Goal: Information Seeking & Learning: Compare options

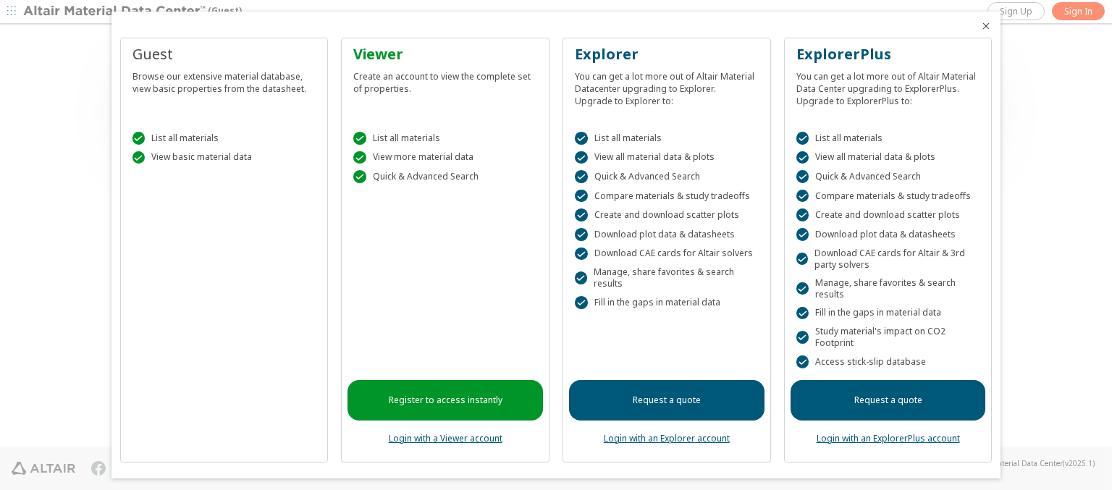
click at [980, 26] on icon "Close" at bounding box center [986, 26] width 12 height 12
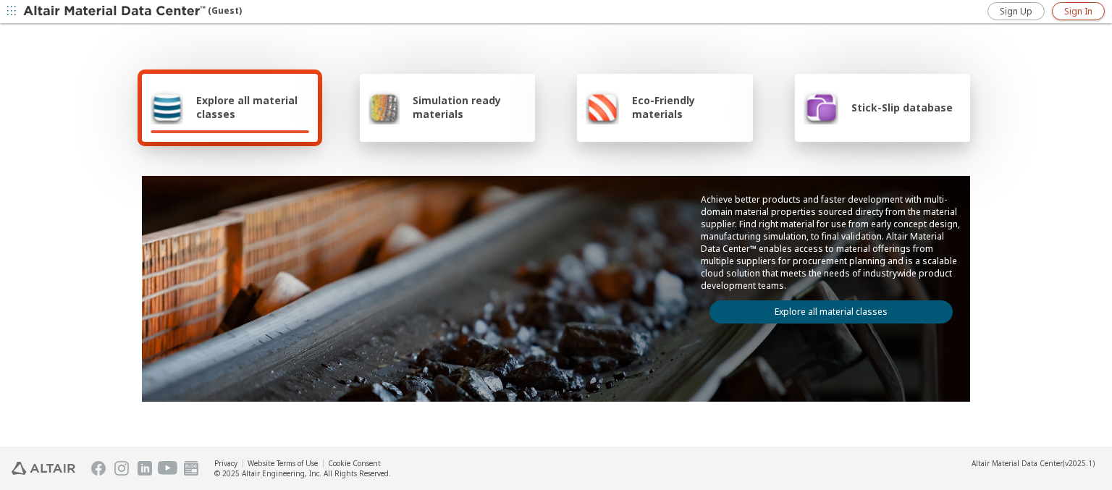
click at [1078, 11] on span "Sign In" at bounding box center [1078, 12] width 28 height 12
click at [115, 12] on img at bounding box center [115, 11] width 185 height 14
click at [247, 107] on span "Explore all material classes" at bounding box center [252, 106] width 113 height 27
click at [825, 308] on link "Explore all material classes" at bounding box center [830, 311] width 243 height 23
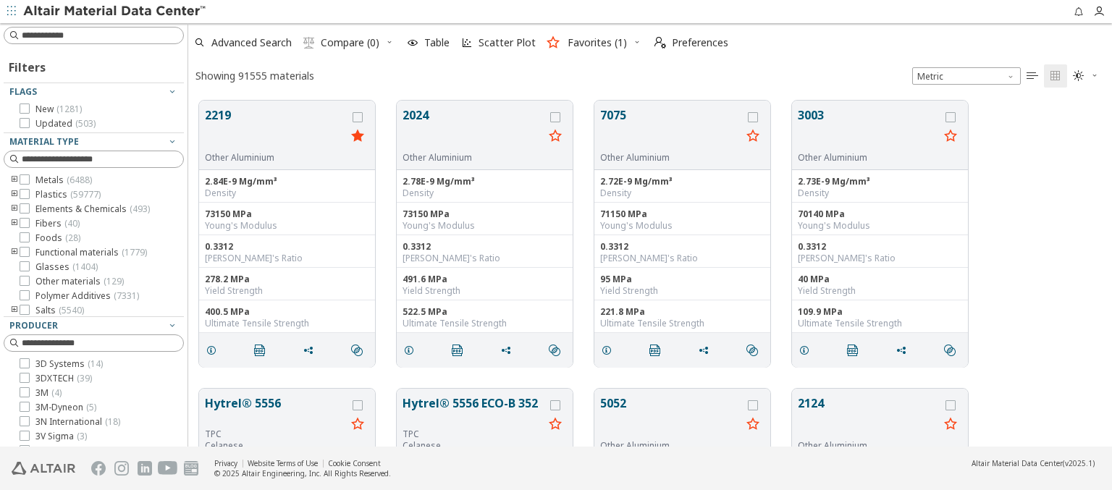
scroll to position [346, 912]
click at [359, 117] on icon "grid" at bounding box center [357, 117] width 10 height 10
click at [557, 117] on icon "grid" at bounding box center [555, 117] width 10 height 10
click at [350, 43] on span "Compare (2)" at bounding box center [350, 43] width 59 height 10
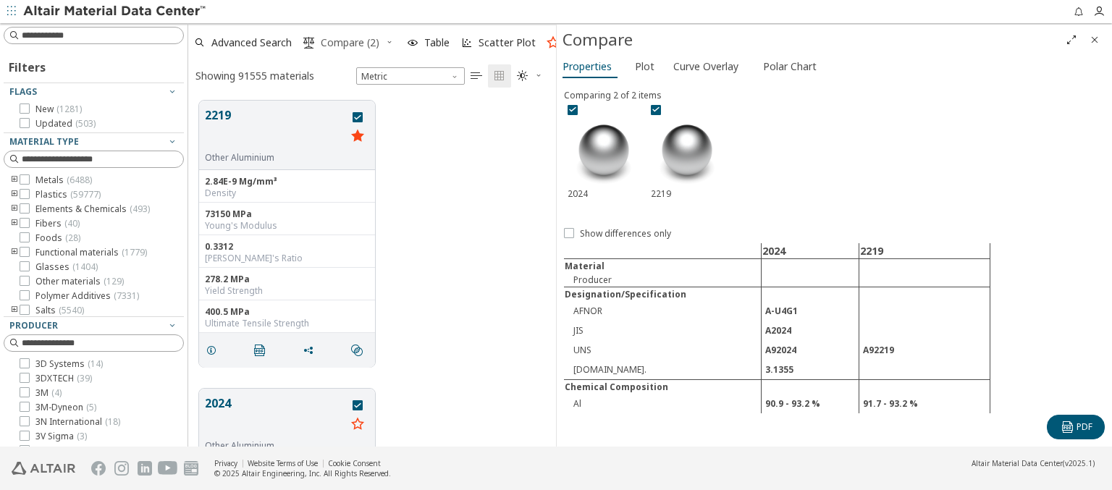
scroll to position [346, 356]
click at [705, 66] on span "Curve Overlay" at bounding box center [705, 66] width 65 height 23
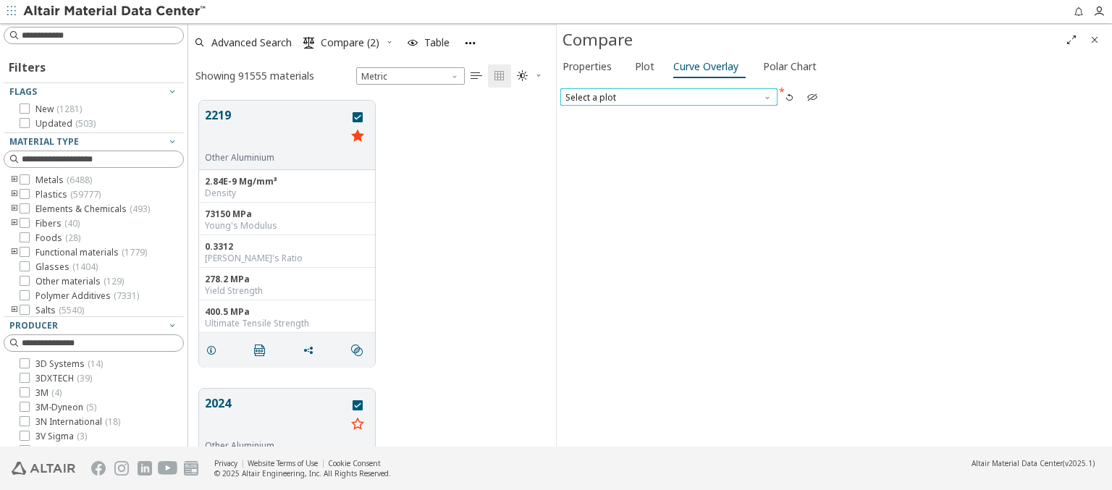
click at [668, 96] on span "Select a plot" at bounding box center [668, 96] width 217 height 17
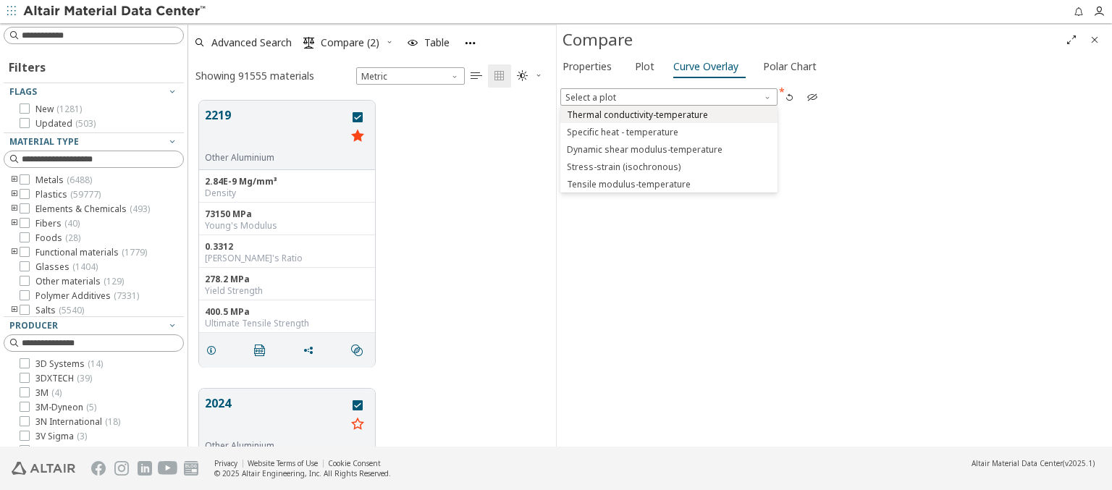
click at [668, 114] on span "Thermal conductivity-temperature" at bounding box center [637, 115] width 141 height 12
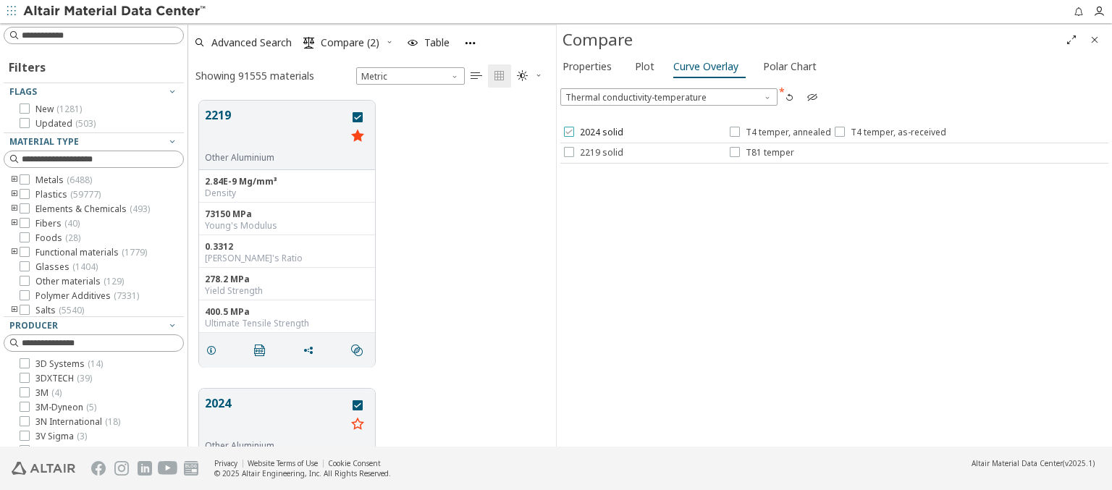
click at [592, 132] on span "2024 solid" at bounding box center [601, 133] width 43 height 12
click at [779, 132] on span "T4 temper, annealed" at bounding box center [787, 133] width 85 height 12
click at [887, 132] on span "T4 temper, as-received" at bounding box center [898, 133] width 96 height 12
click at [592, 152] on span "2219 solid" at bounding box center [601, 153] width 43 height 12
click at [761, 152] on span "T81 temper" at bounding box center [769, 153] width 48 height 12
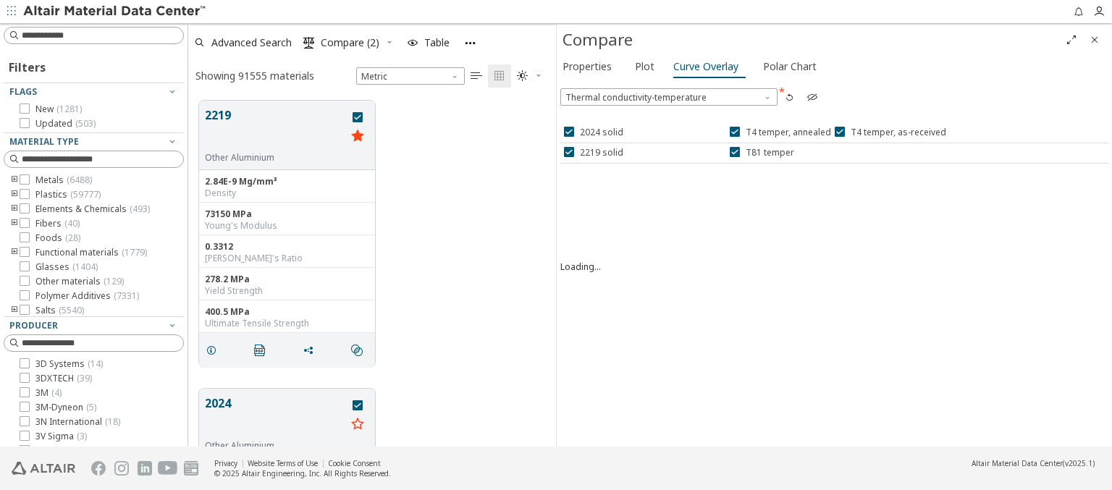
click at [788, 96] on icon "button" at bounding box center [789, 97] width 12 height 12
